Goal: Register for event/course

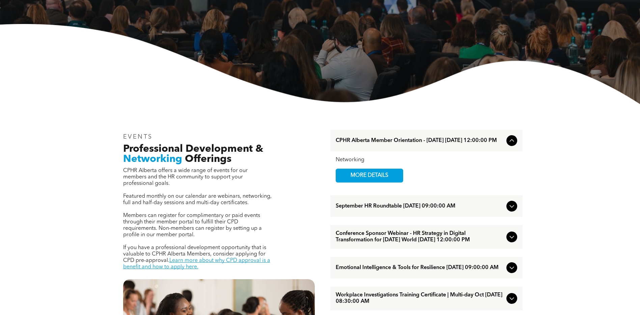
scroll to position [34, 0]
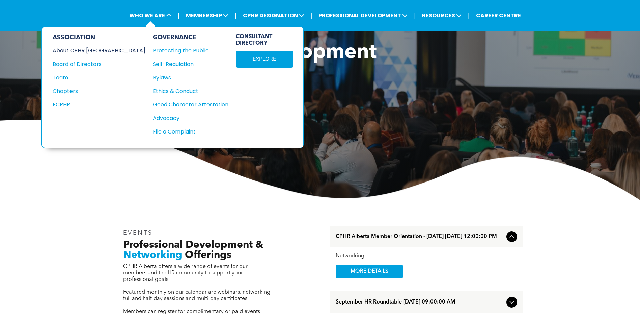
click at [93, 50] on div "About CPHR [GEOGRAPHIC_DATA]" at bounding box center [95, 50] width 84 height 8
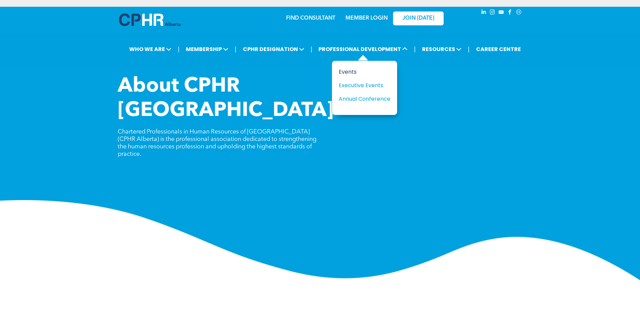
click at [350, 73] on div "Events" at bounding box center [362, 72] width 47 height 8
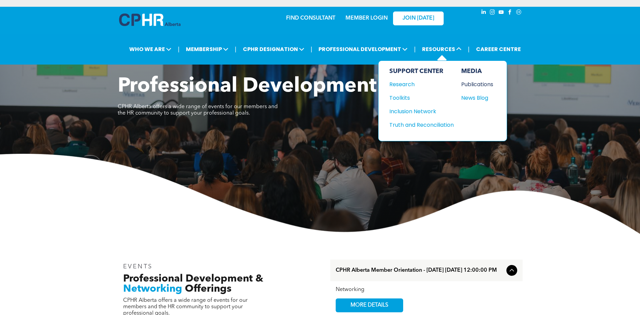
click at [478, 86] on div "Publications" at bounding box center [475, 84] width 29 height 8
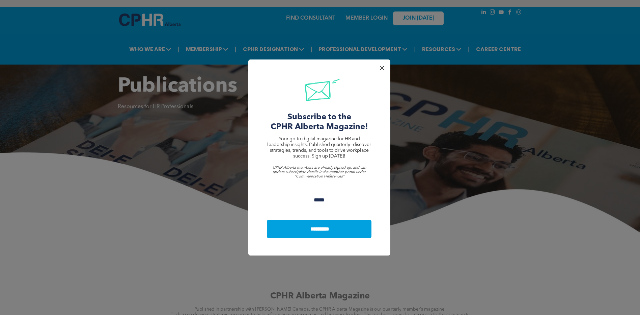
click at [383, 69] on div at bounding box center [381, 67] width 9 height 9
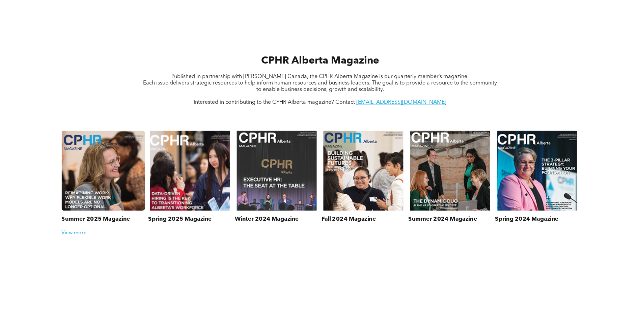
scroll to position [236, 0]
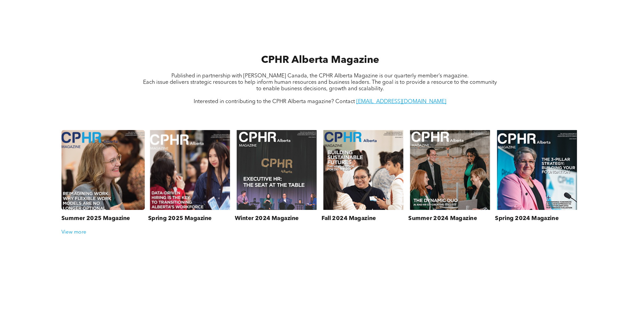
click at [89, 182] on link at bounding box center [103, 169] width 88 height 85
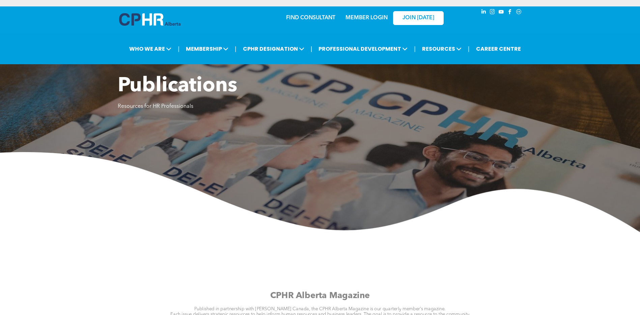
scroll to position [0, 0]
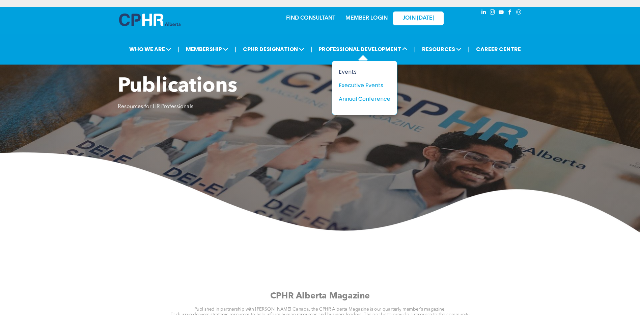
click at [351, 71] on div "Events" at bounding box center [362, 72] width 47 height 8
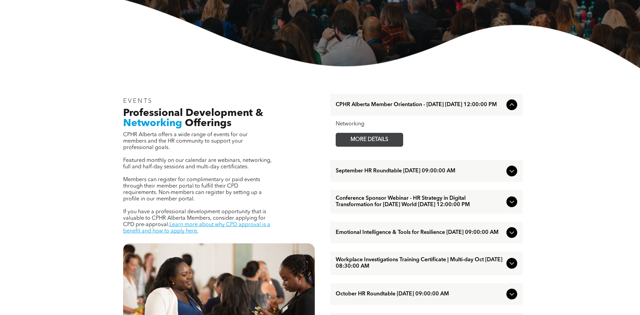
scroll to position [169, 0]
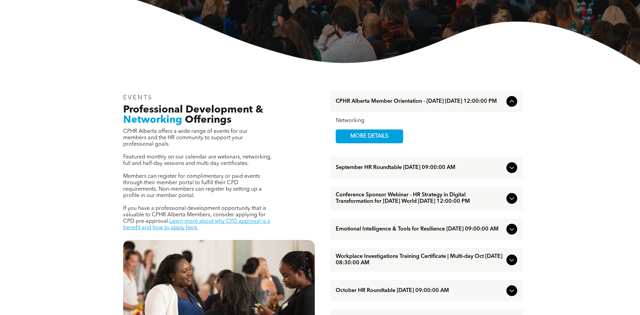
click at [510, 202] on icon at bounding box center [512, 198] width 8 height 8
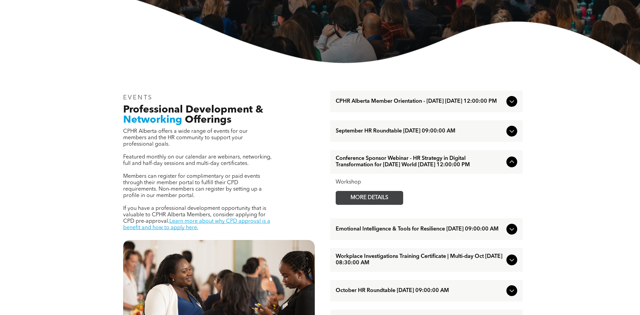
click at [365, 204] on span "MORE DETAILS" at bounding box center [369, 197] width 53 height 13
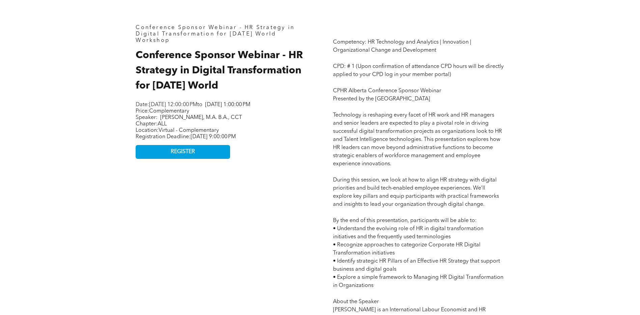
scroll to position [338, 0]
